Goal: Task Accomplishment & Management: Manage account settings

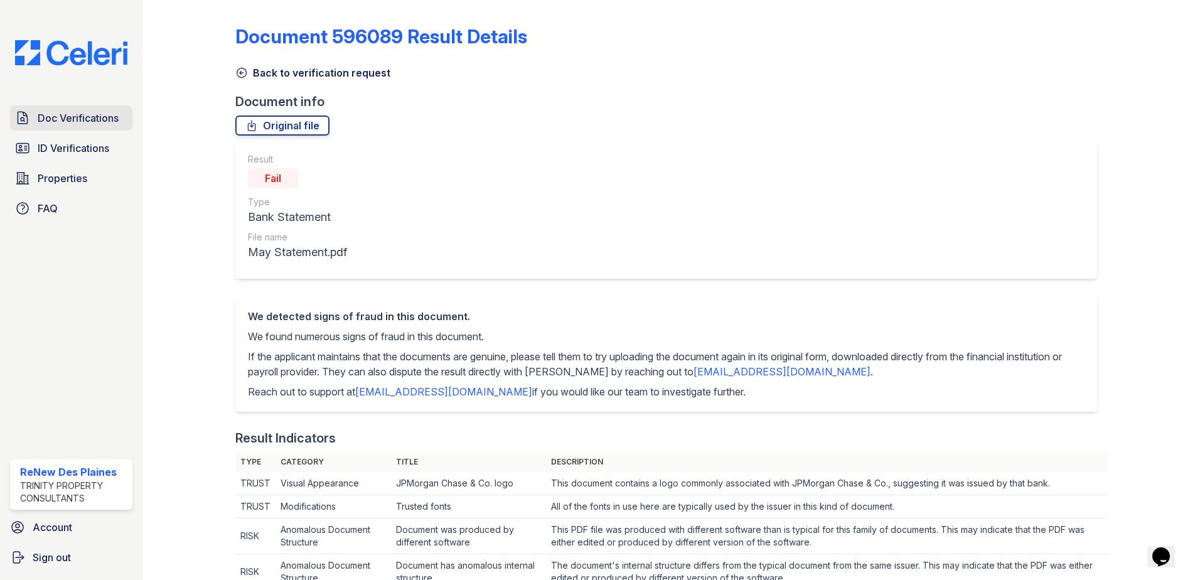
click at [83, 115] on span "Doc Verifications" at bounding box center [78, 117] width 81 height 15
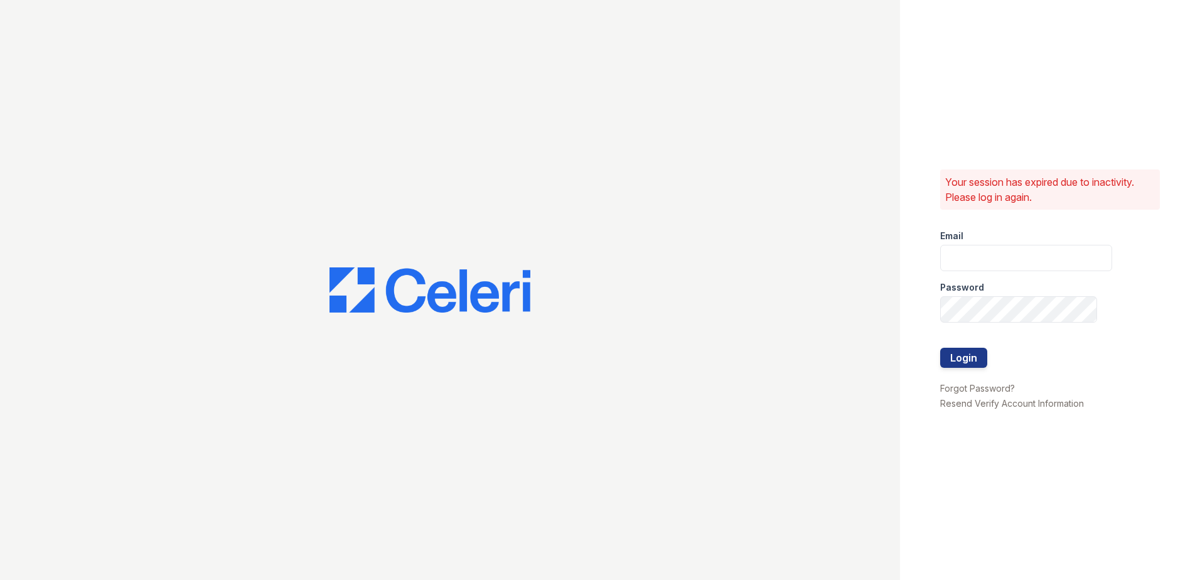
type input "renewdesplaines@trinity-pm.com"
click at [952, 355] on button "Login" at bounding box center [963, 358] width 47 height 20
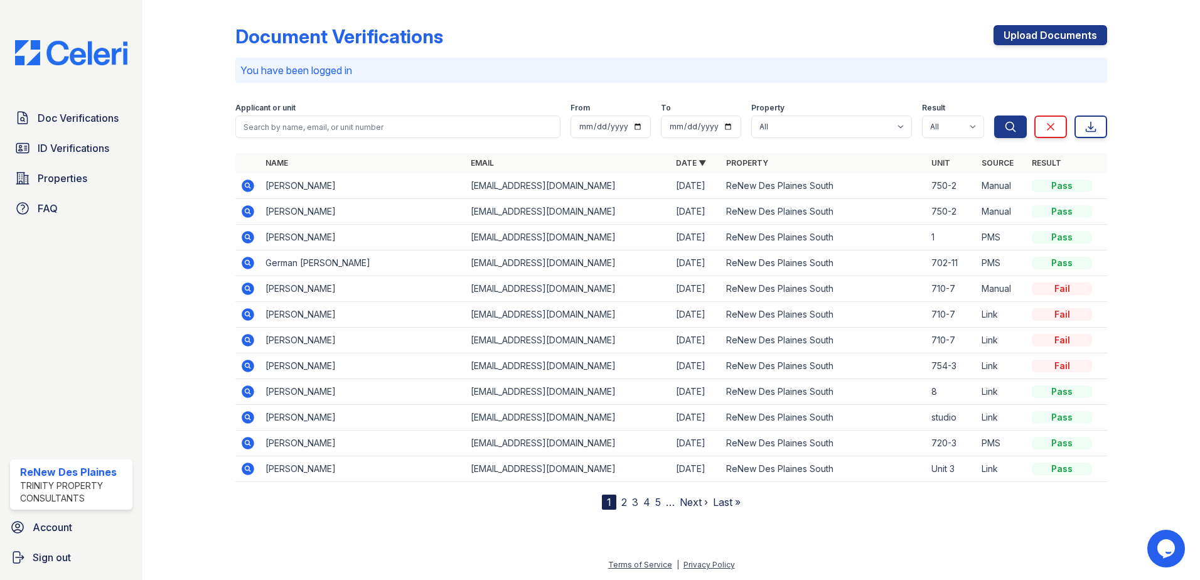
click at [621, 501] on link "2" at bounding box center [624, 502] width 6 height 13
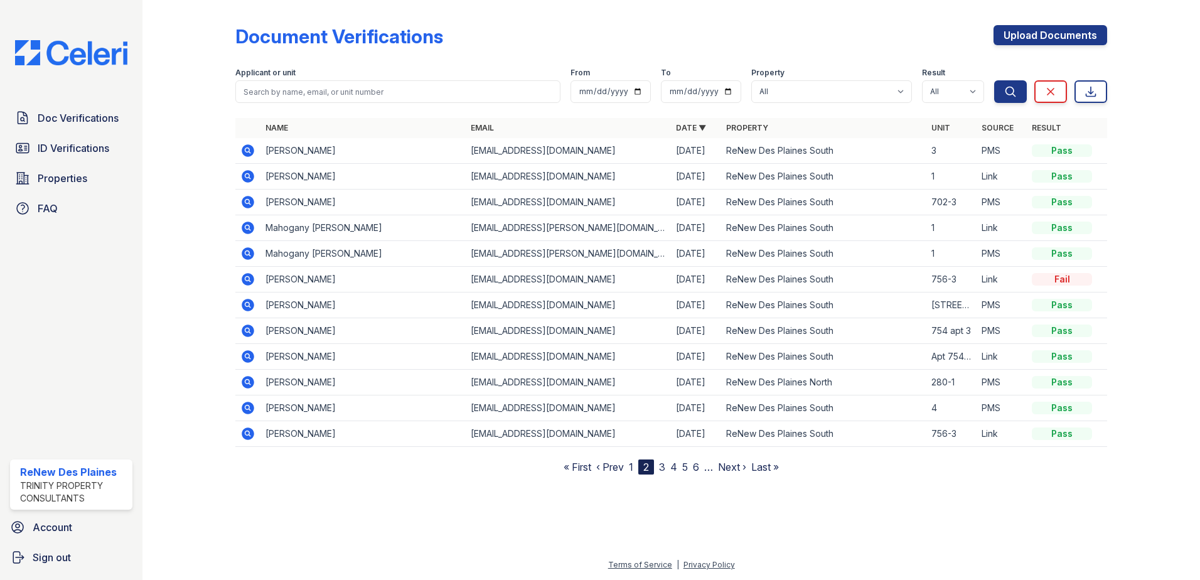
click at [250, 279] on icon at bounding box center [248, 279] width 13 height 13
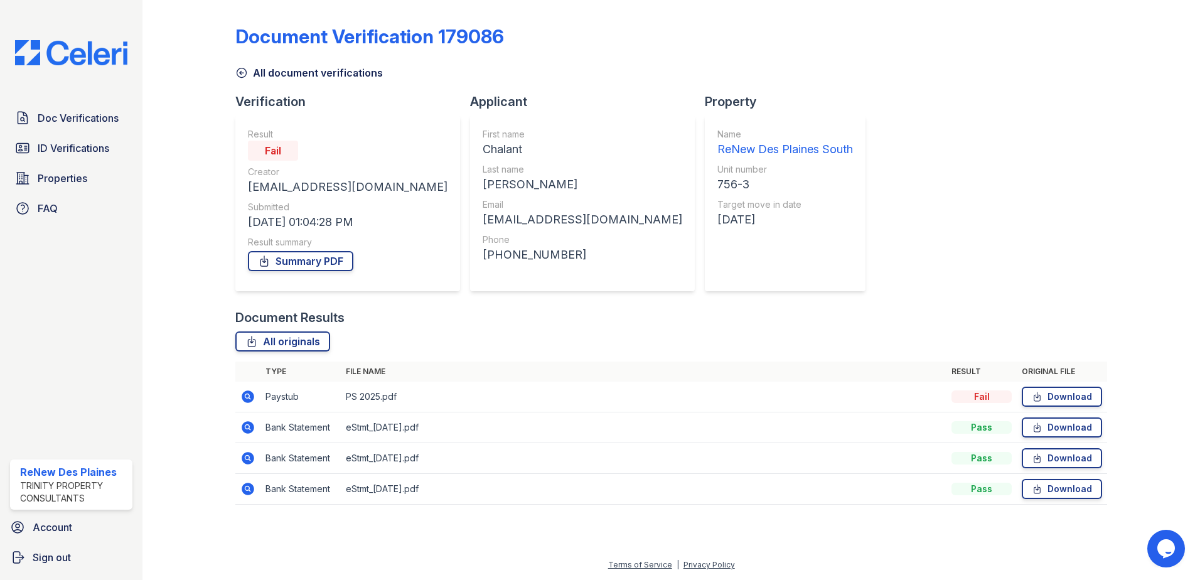
click at [244, 395] on icon at bounding box center [248, 396] width 13 height 13
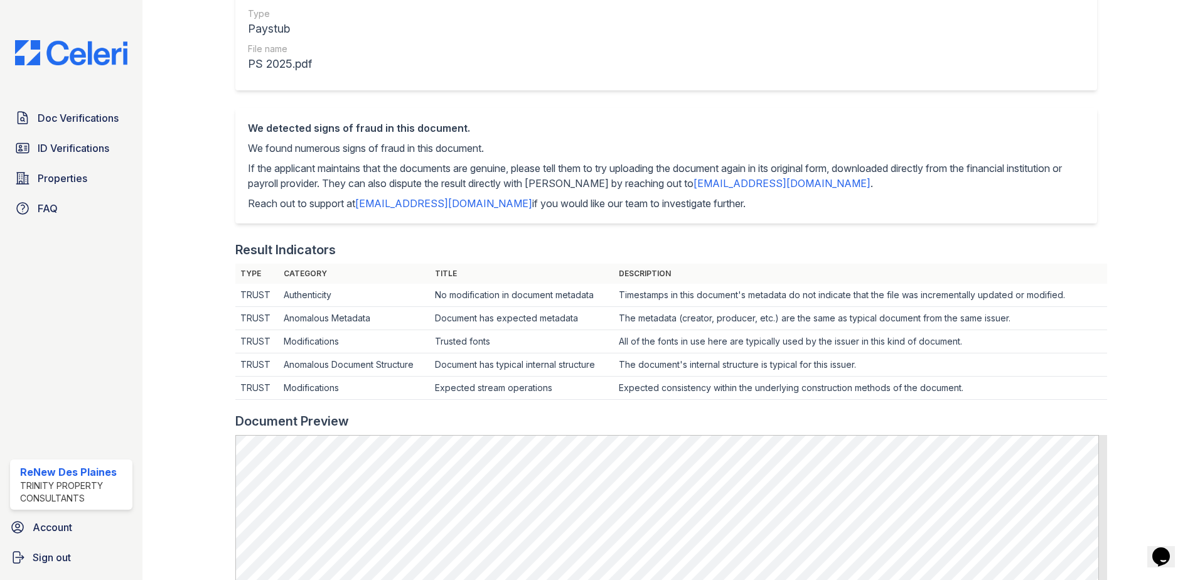
scroll to position [376, 0]
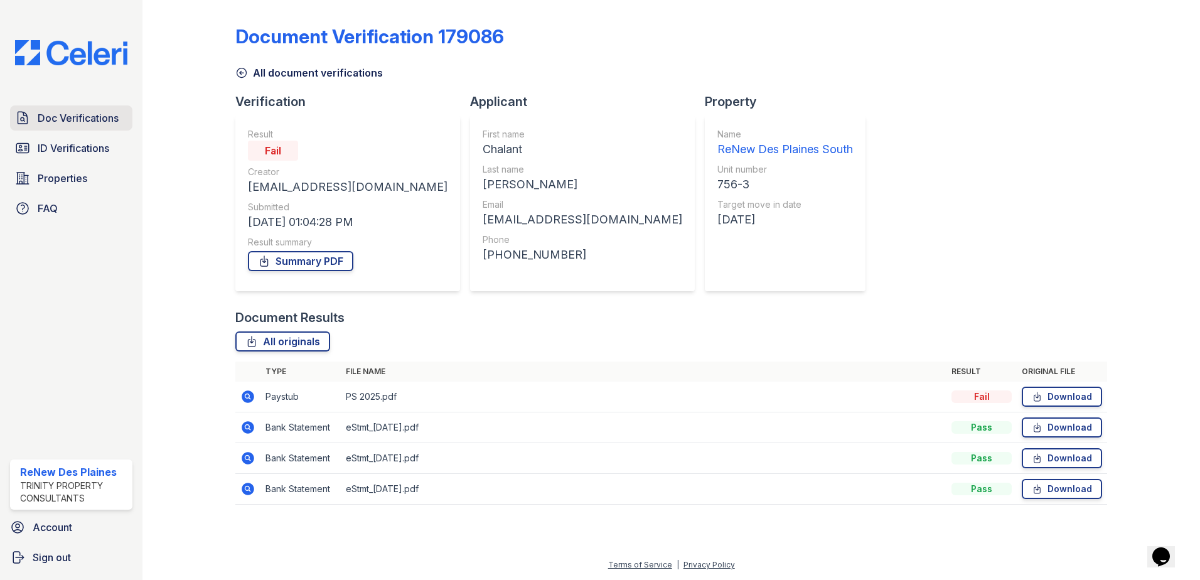
click at [82, 117] on span "Doc Verifications" at bounding box center [78, 117] width 81 height 15
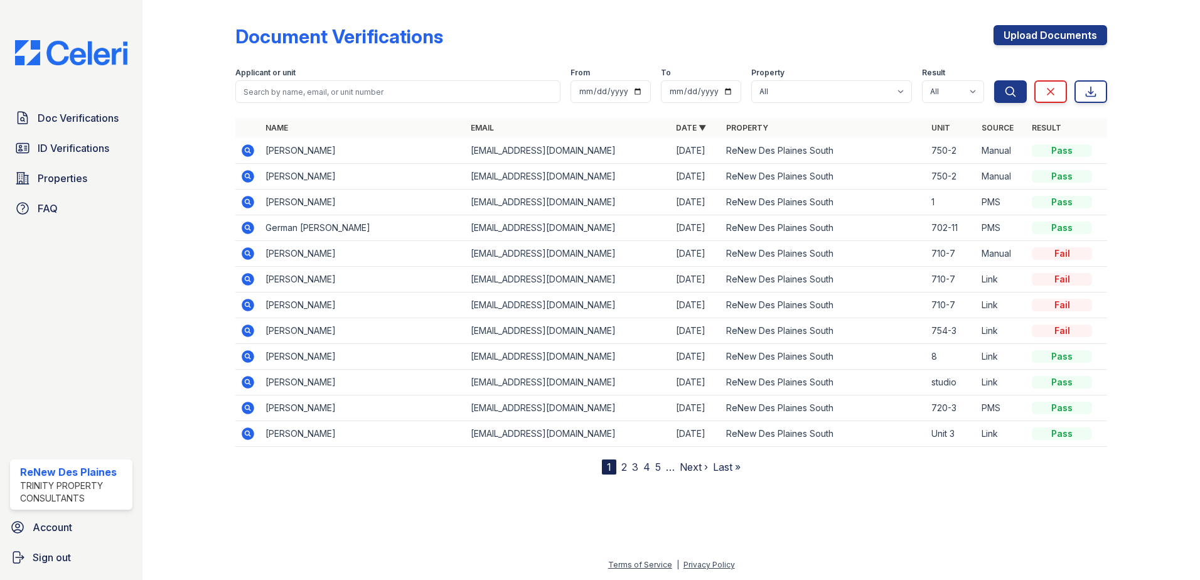
click at [245, 356] on icon at bounding box center [247, 356] width 15 height 15
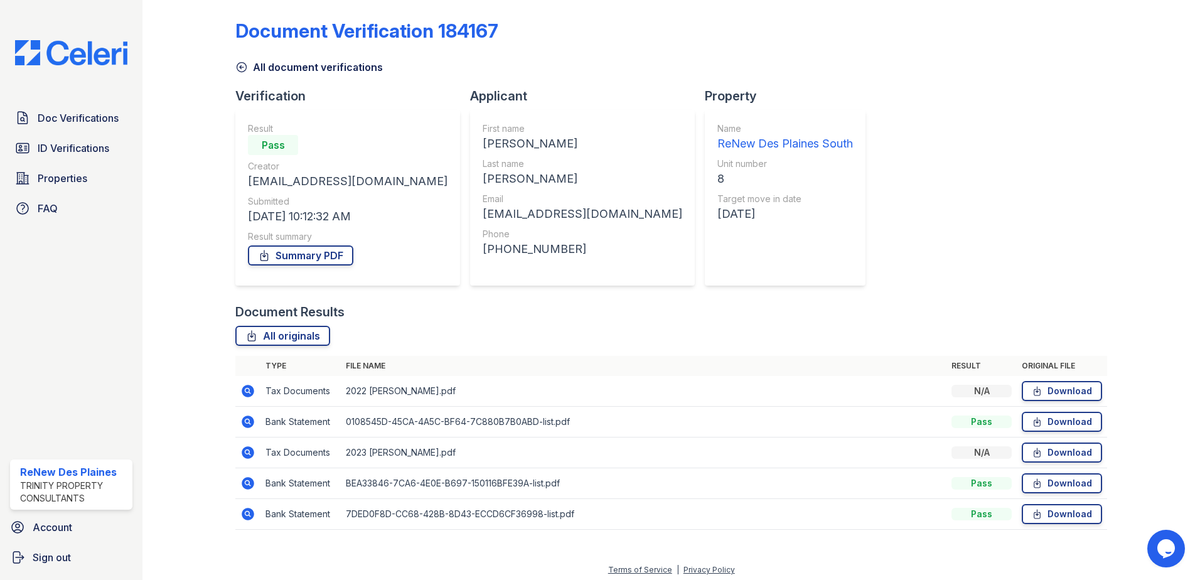
scroll to position [11, 0]
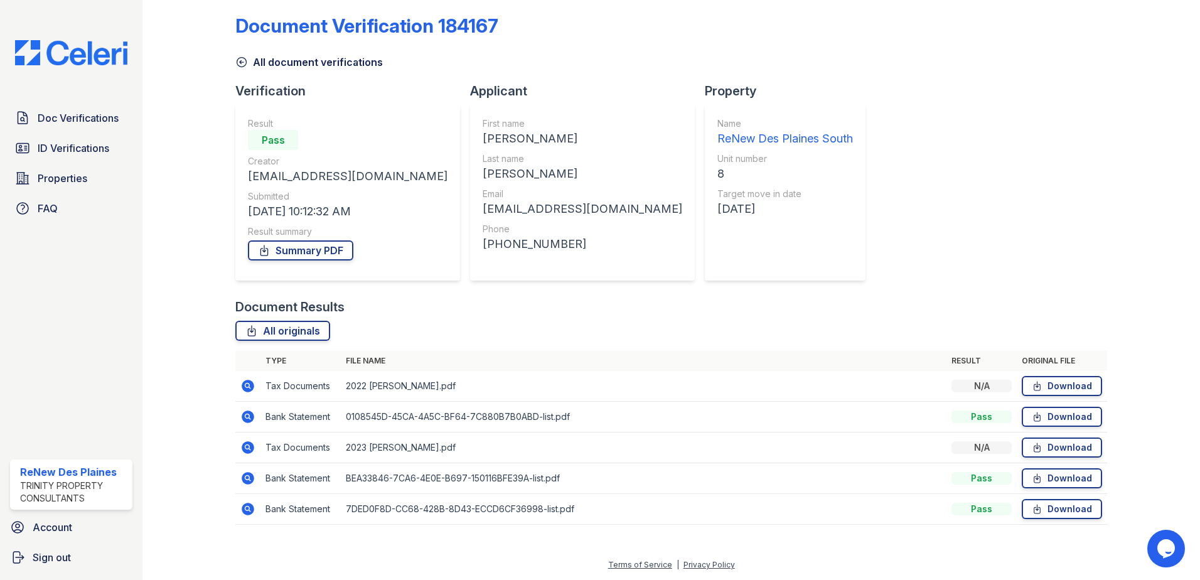
click at [246, 415] on icon at bounding box center [246, 415] width 3 height 3
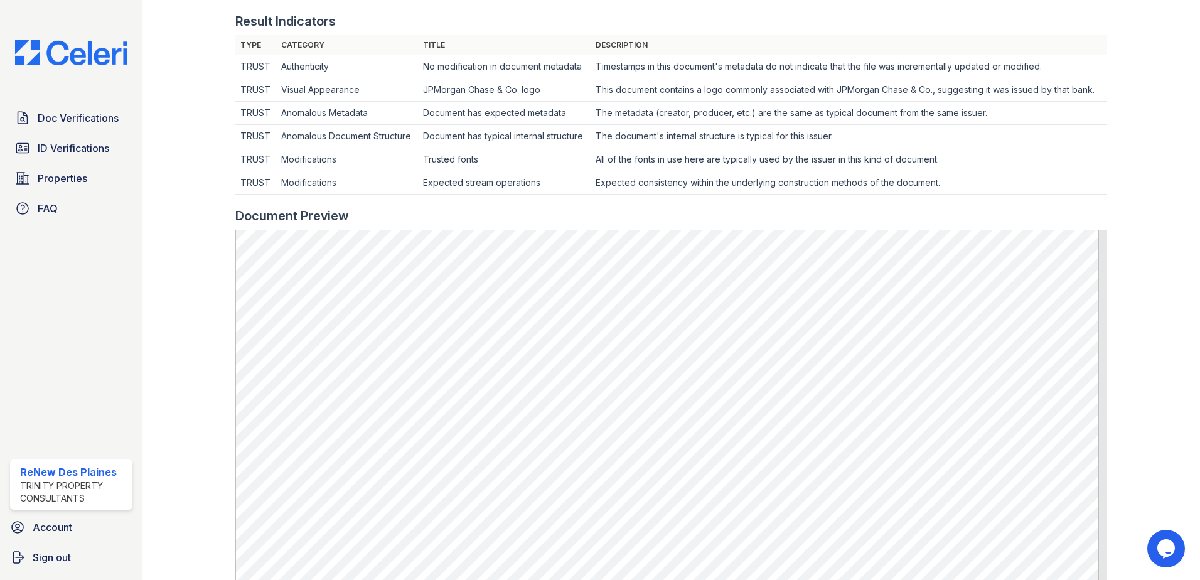
scroll to position [674, 0]
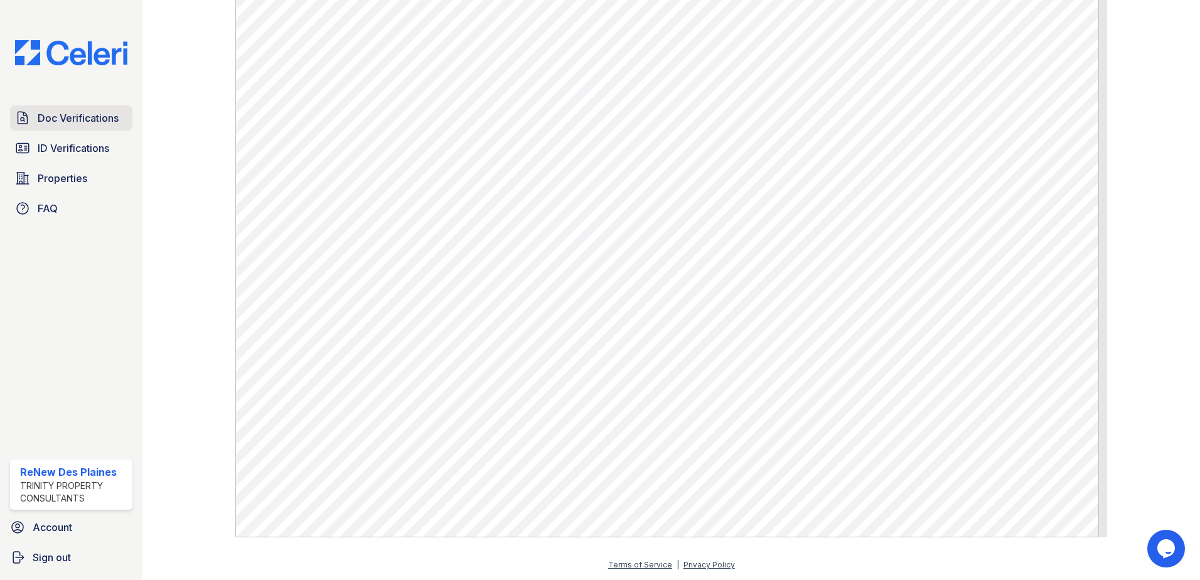
click at [45, 115] on span "Doc Verifications" at bounding box center [78, 117] width 81 height 15
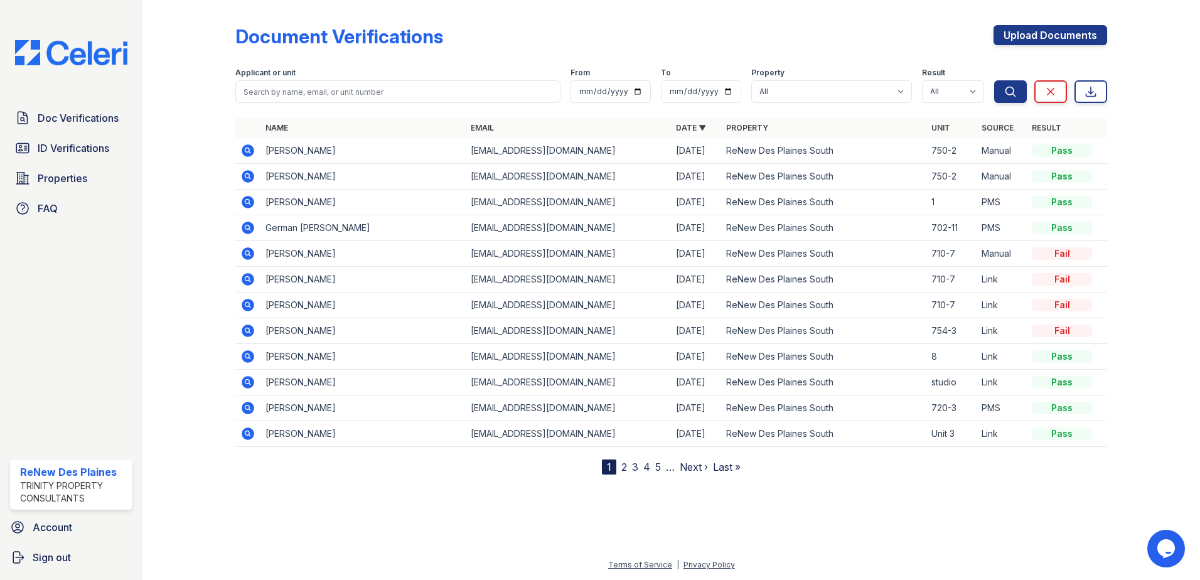
click at [248, 277] on icon at bounding box center [246, 278] width 3 height 3
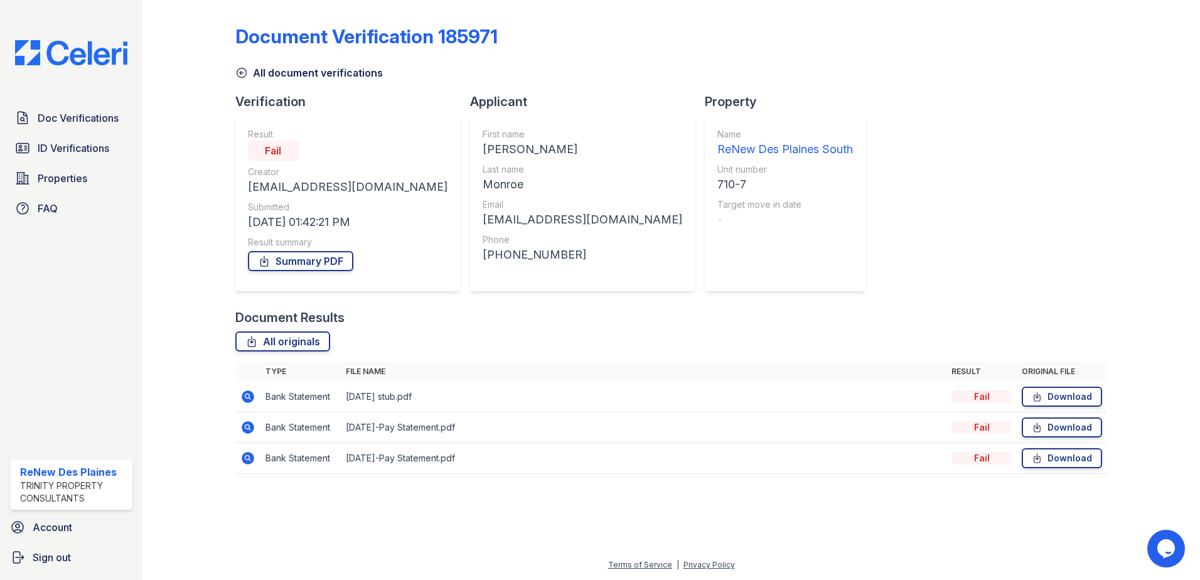
click at [248, 426] on icon at bounding box center [246, 426] width 3 height 3
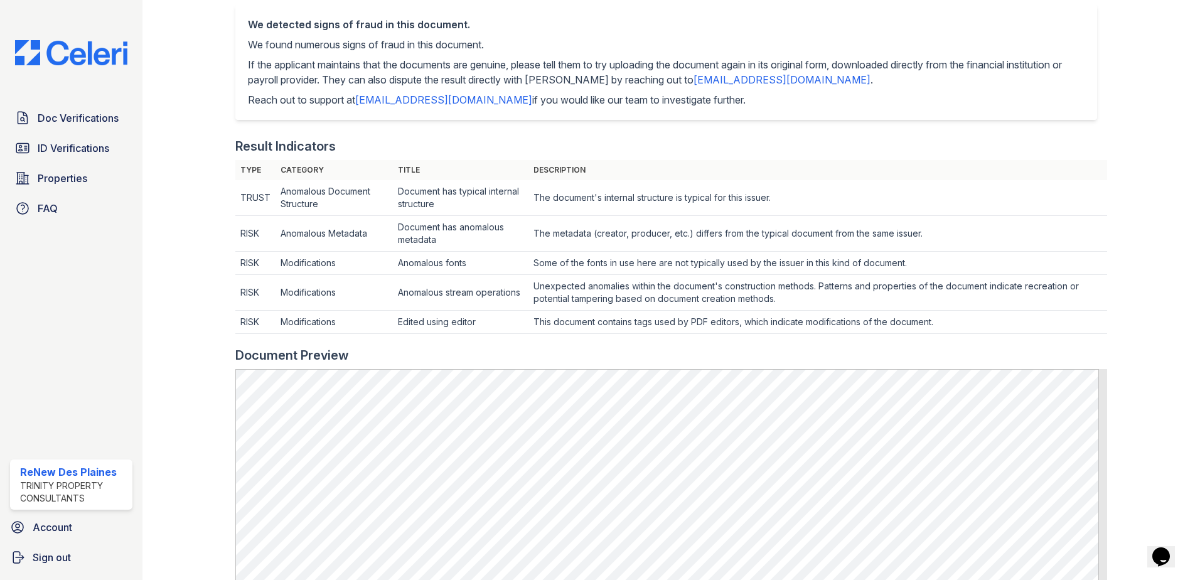
scroll to position [314, 0]
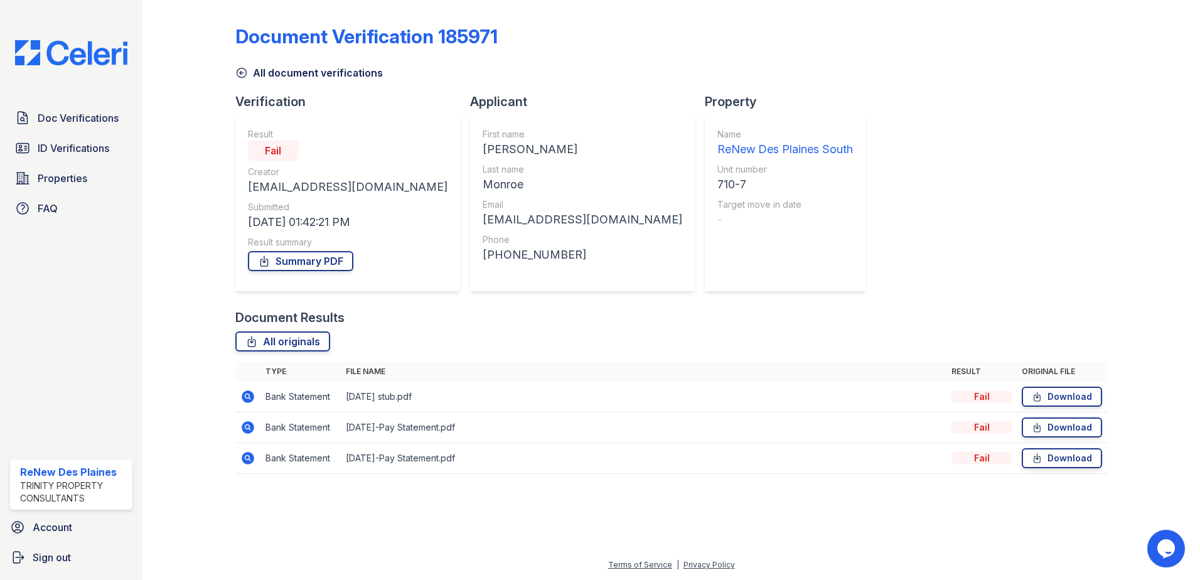
click at [251, 396] on icon at bounding box center [248, 396] width 13 height 13
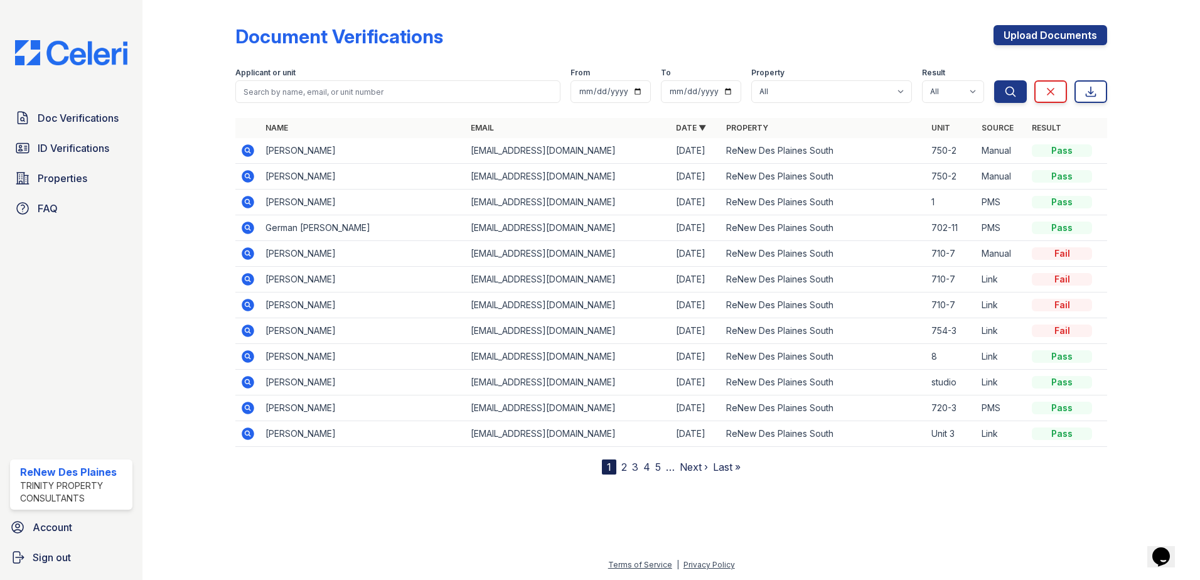
click at [244, 329] on icon at bounding box center [248, 330] width 13 height 13
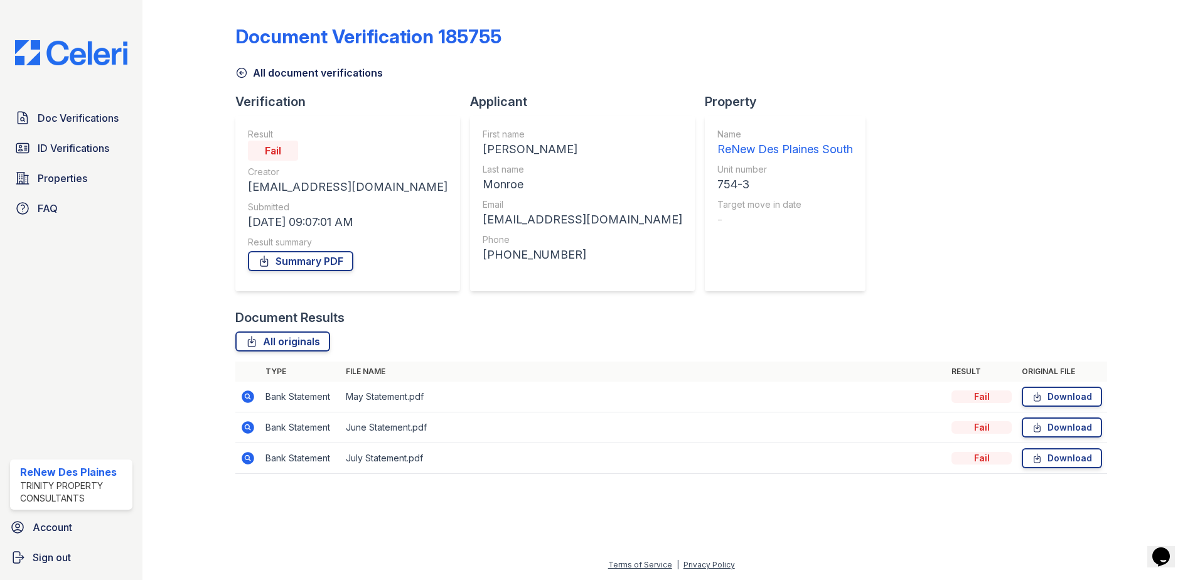
click at [243, 431] on icon at bounding box center [247, 427] width 15 height 15
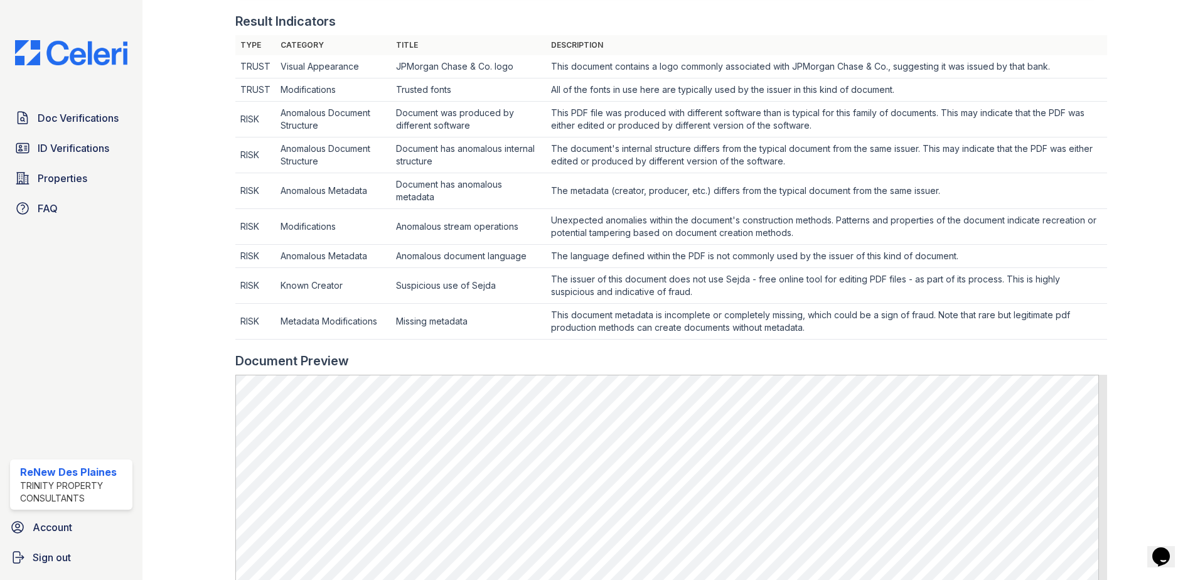
scroll to position [395, 0]
